Goal: Information Seeking & Learning: Learn about a topic

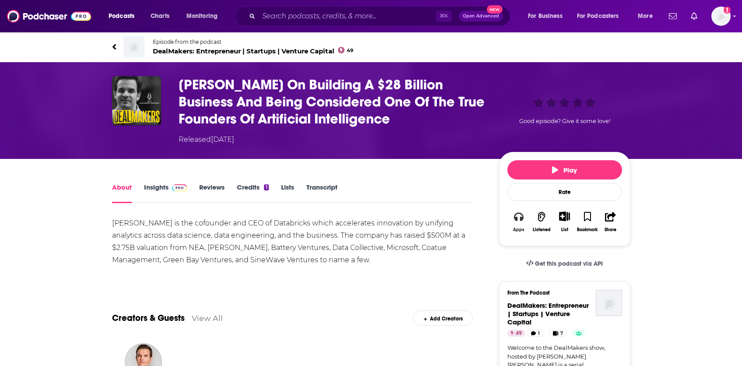
click at [523, 221] on icon "button" at bounding box center [519, 217] width 10 height 10
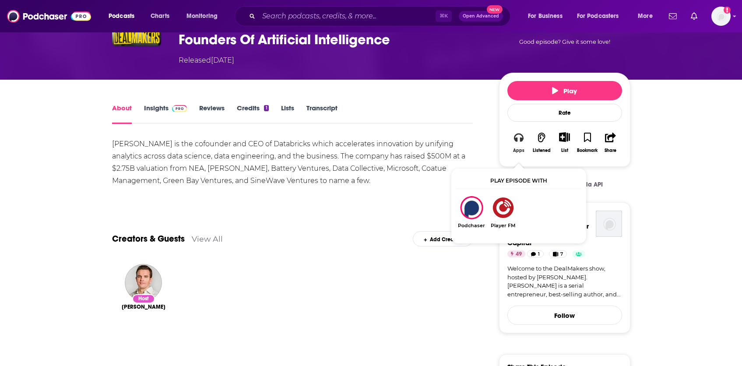
scroll to position [49, 0]
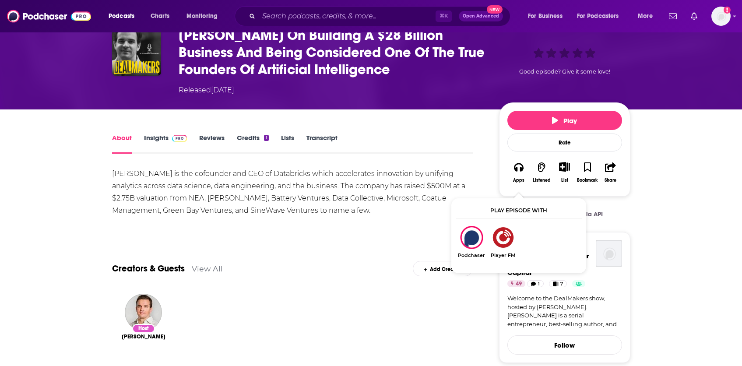
click at [359, 81] on div "[PERSON_NAME] On Building A $28 Billion Business And Being Considered One Of Th…" at bounding box center [332, 61] width 307 height 69
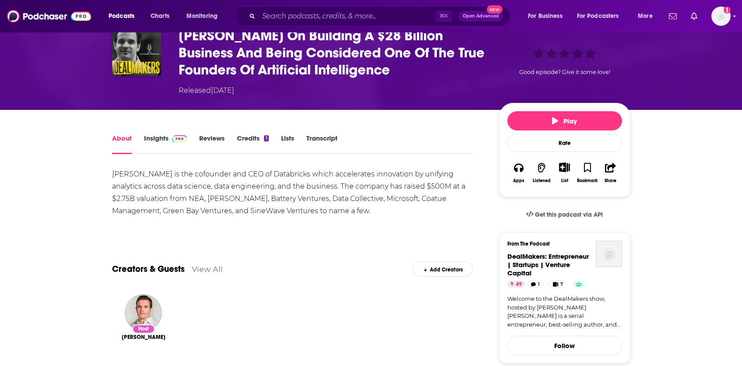
scroll to position [0, 0]
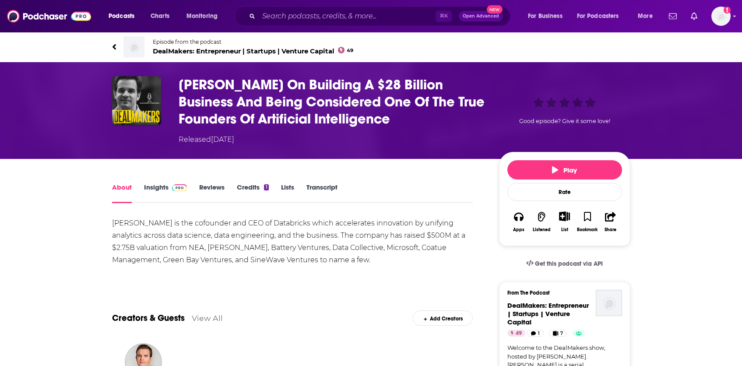
click at [391, 150] on div "[PERSON_NAME] On Building A $28 Billion Business And Being Considered One Of Th…" at bounding box center [371, 110] width 561 height 97
click at [394, 110] on h1 "[PERSON_NAME] On Building A $28 Billion Business And Being Considered One Of Th…" at bounding box center [332, 101] width 307 height 51
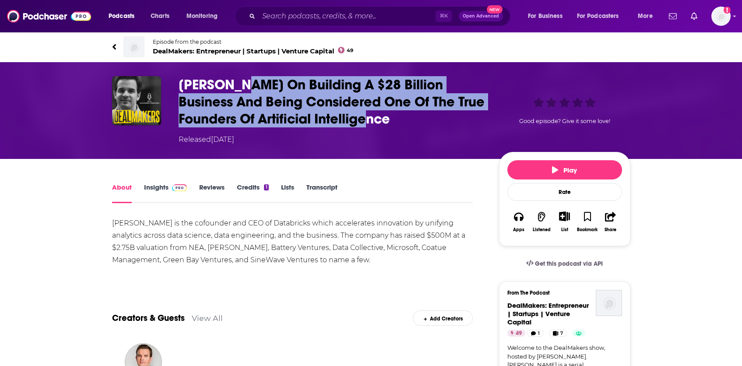
drag, startPoint x: 388, startPoint y: 121, endPoint x: 238, endPoint y: 88, distance: 153.8
click at [238, 88] on h1 "[PERSON_NAME] On Building A $28 Billion Business And Being Considered One Of Th…" at bounding box center [332, 101] width 307 height 51
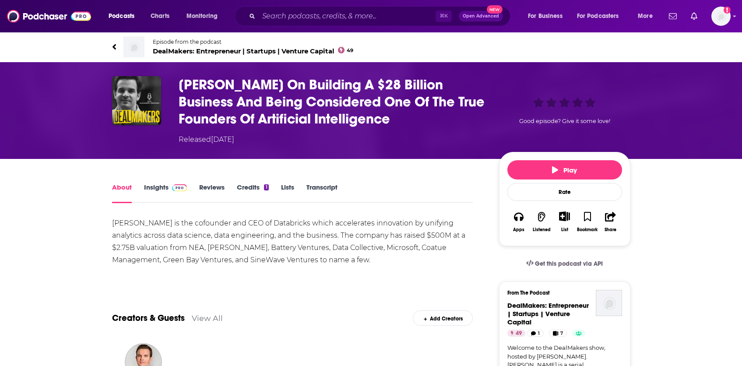
click at [182, 81] on h1 "[PERSON_NAME] On Building A $28 Billion Business And Being Considered One Of Th…" at bounding box center [332, 101] width 307 height 51
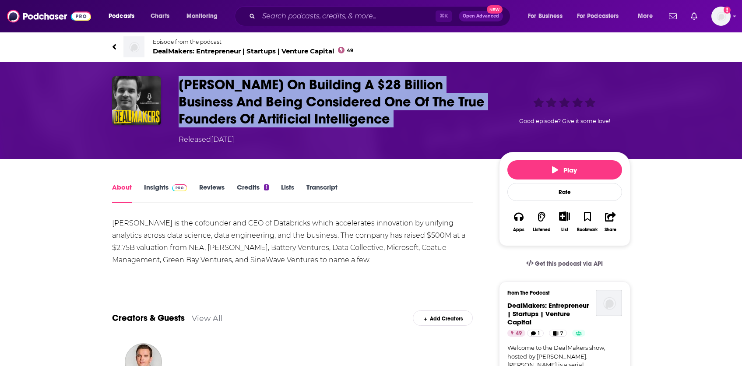
drag, startPoint x: 182, startPoint y: 81, endPoint x: 444, endPoint y: 122, distance: 265.1
click at [444, 122] on h1 "[PERSON_NAME] On Building A $28 Billion Business And Being Considered One Of Th…" at bounding box center [332, 101] width 307 height 51
copy h1 "[PERSON_NAME] On Building A $28 Billion Business And Being Considered One Of Th…"
